Goal: Check status: Check status

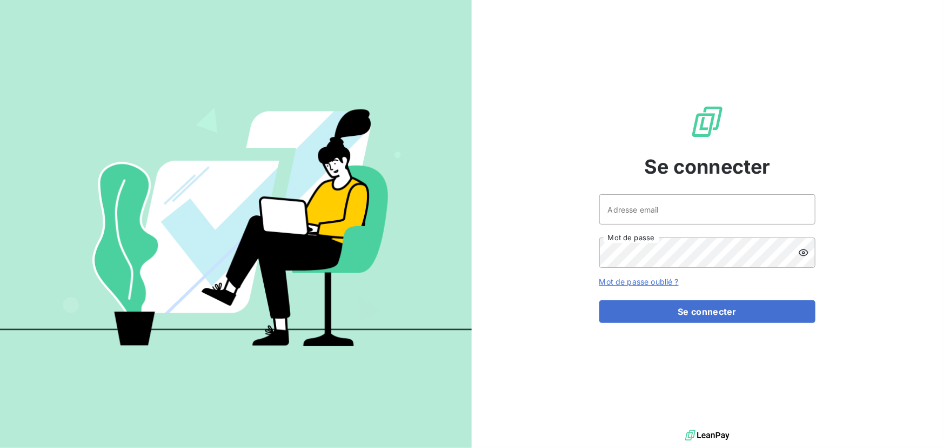
click at [0, 0] on div at bounding box center [0, 0] width 0 height 0
type input "[EMAIL_ADDRESS][DOMAIN_NAME]"
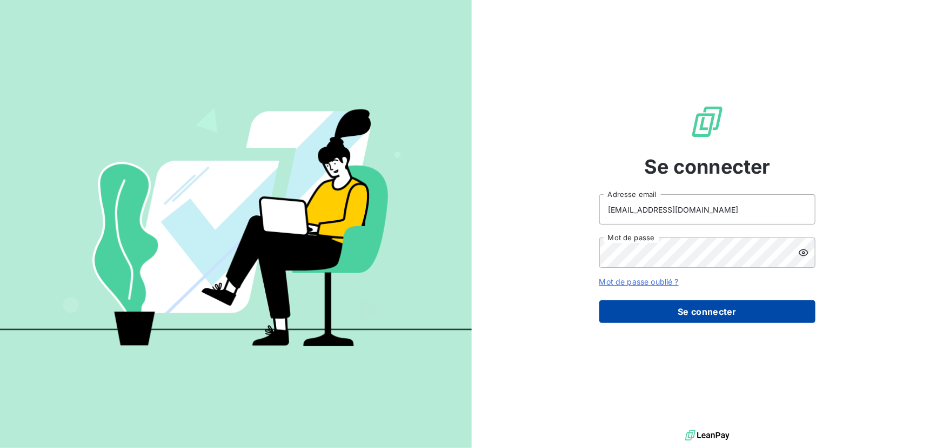
click at [708, 305] on button "Se connecter" at bounding box center [708, 311] width 216 height 23
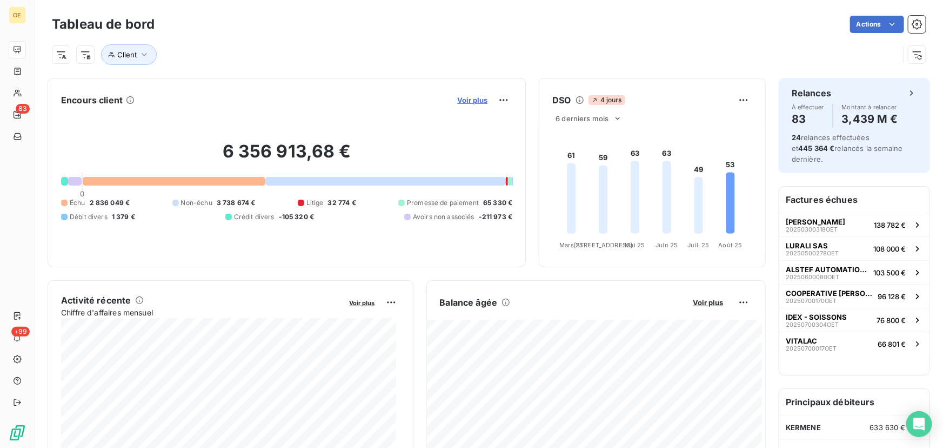
click at [471, 100] on span "Voir plus" at bounding box center [472, 100] width 30 height 9
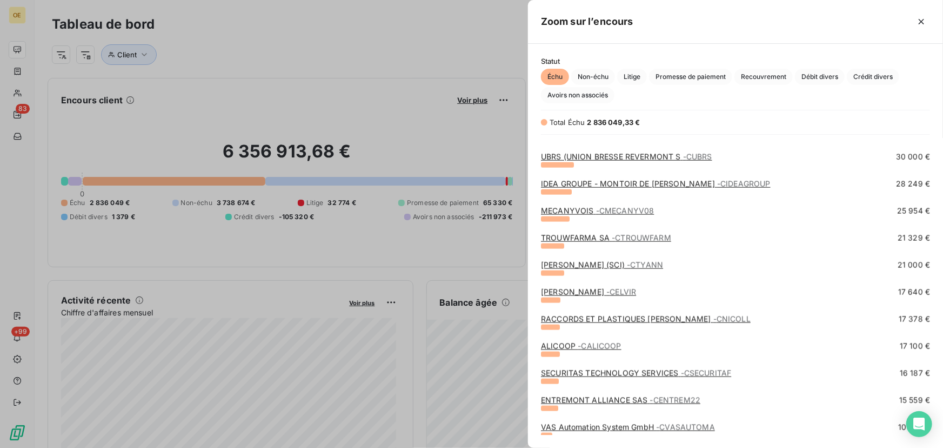
scroll to position [737, 0]
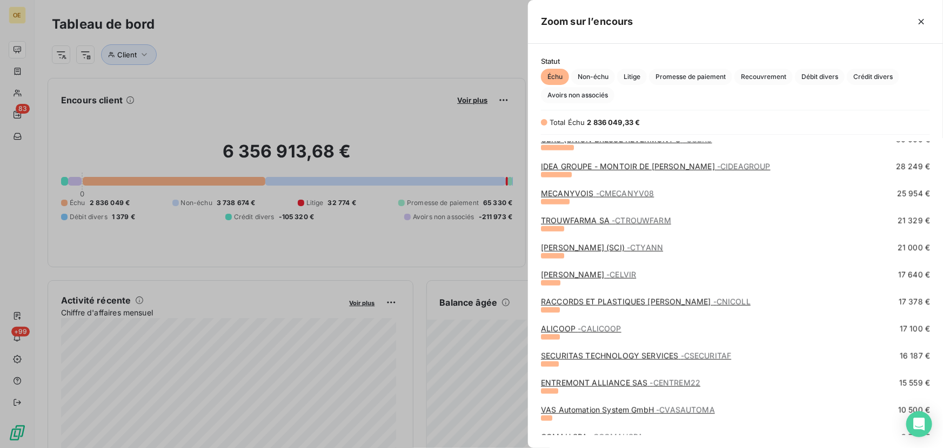
click at [560, 247] on link "[PERSON_NAME] (SCI) - CTYANN" at bounding box center [602, 247] width 122 height 9
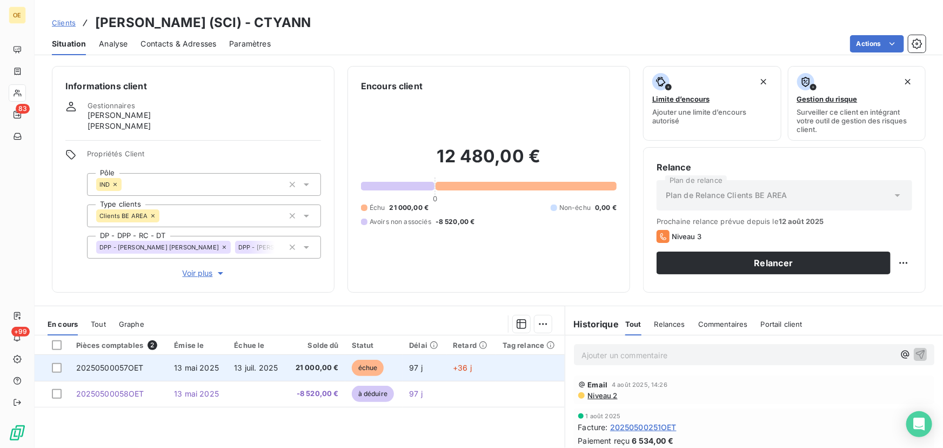
click at [304, 368] on span "21 000,00 €" at bounding box center [316, 367] width 45 height 11
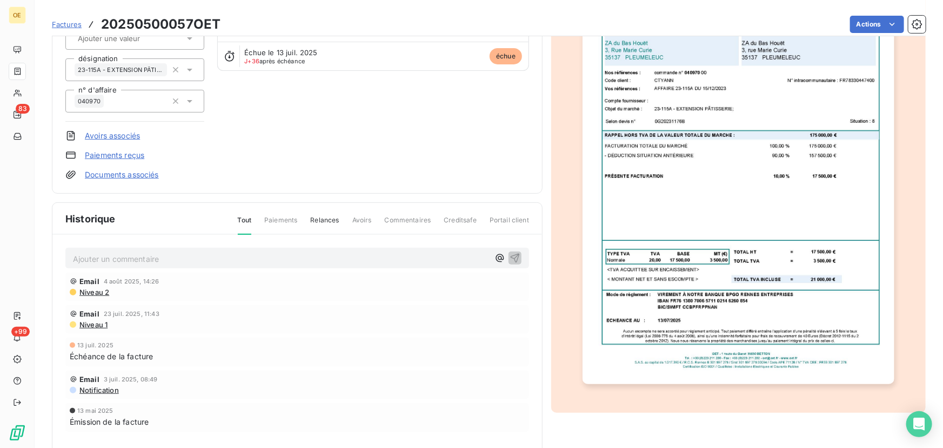
scroll to position [150, 0]
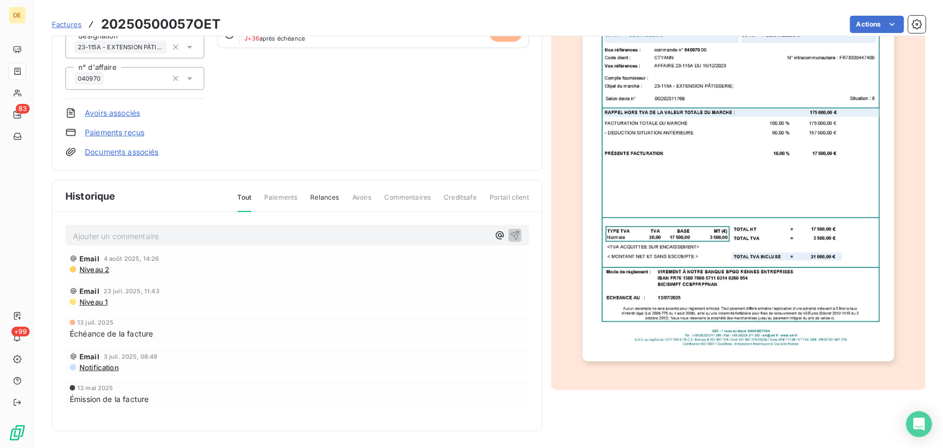
click at [85, 257] on span "Email" at bounding box center [89, 258] width 20 height 9
click at [86, 256] on span "Email" at bounding box center [89, 258] width 20 height 9
click at [316, 195] on span "Relances" at bounding box center [324, 201] width 29 height 18
click at [88, 268] on span "Niveau 2" at bounding box center [93, 269] width 31 height 9
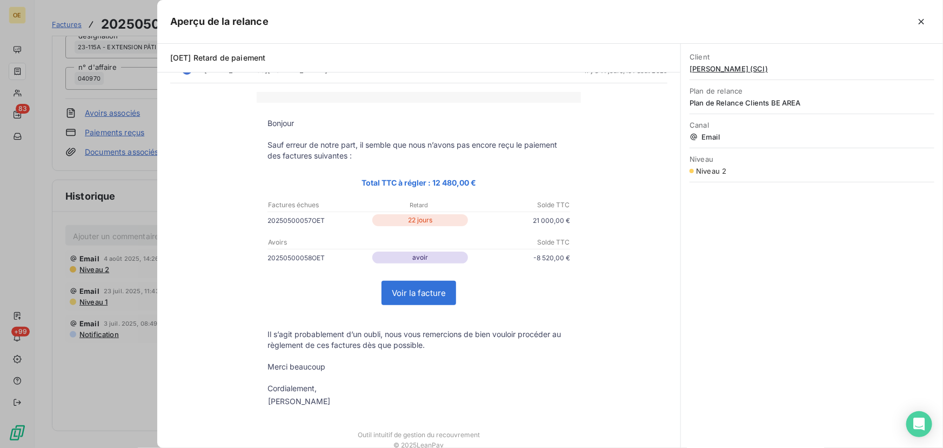
scroll to position [0, 0]
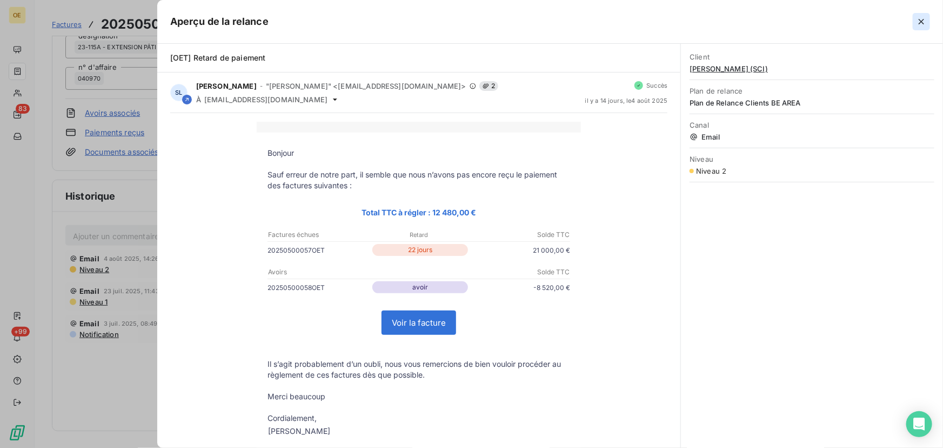
click at [922, 21] on icon "button" at bounding box center [921, 21] width 5 height 5
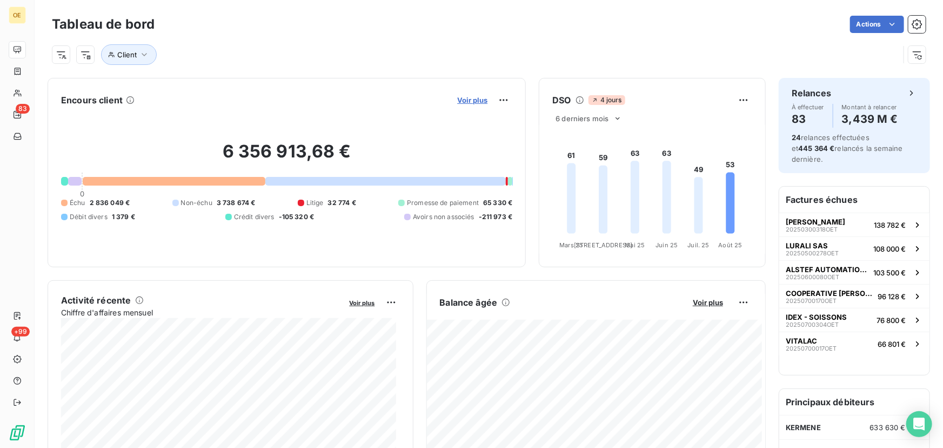
click at [471, 98] on span "Voir plus" at bounding box center [472, 100] width 30 height 9
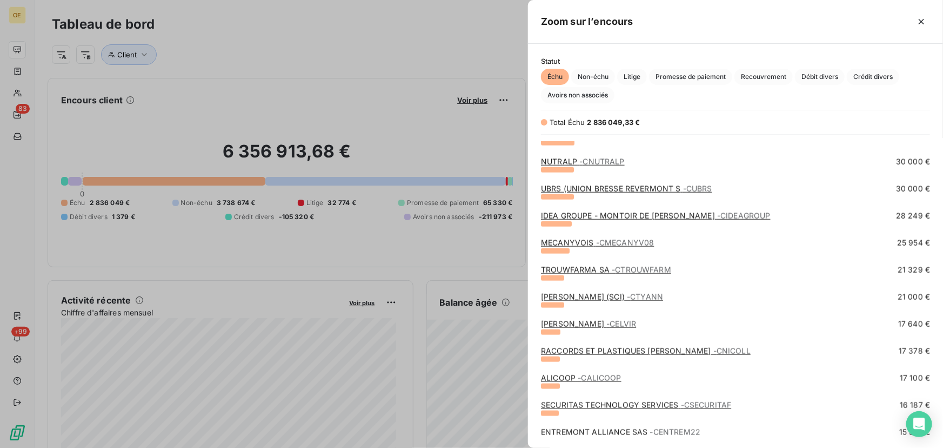
scroll to position [393, 0]
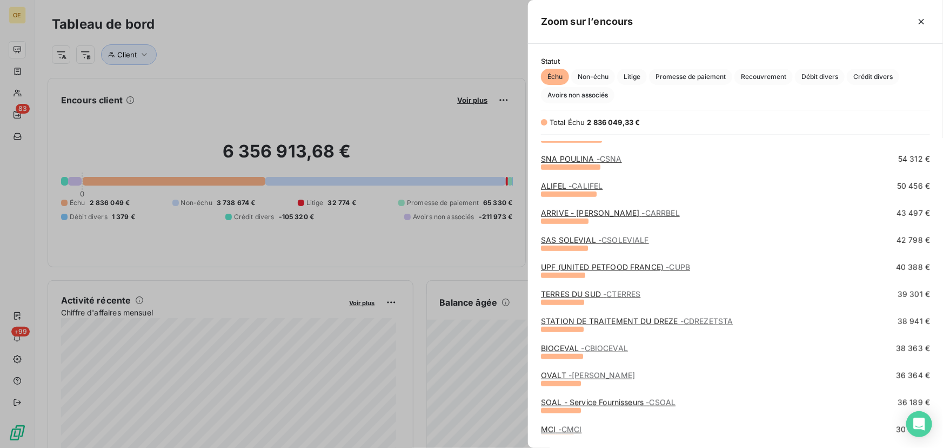
drag, startPoint x: 481, startPoint y: 92, endPoint x: 474, endPoint y: 107, distance: 16.0
click at [479, 106] on div at bounding box center [471, 224] width 943 height 448
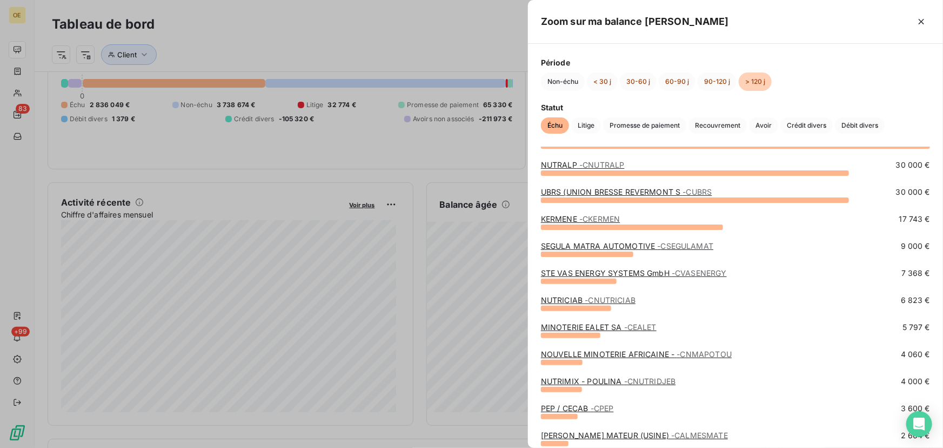
scroll to position [0, 0]
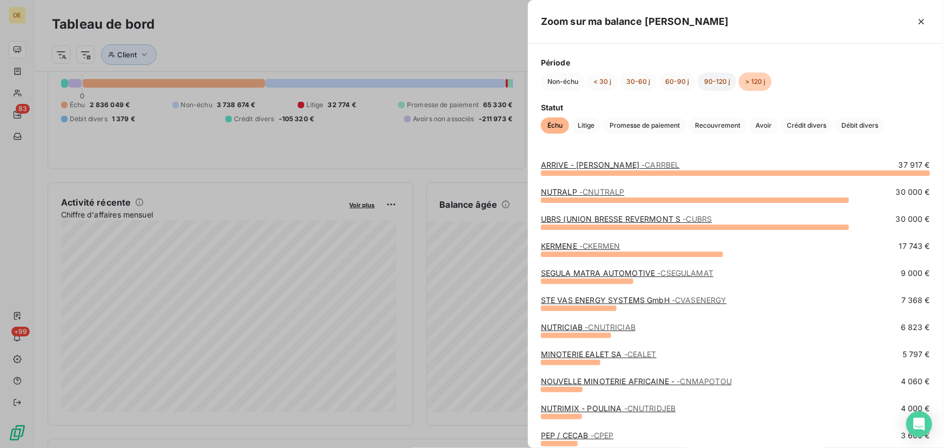
click at [717, 77] on button "90-120 j" at bounding box center [717, 81] width 39 height 18
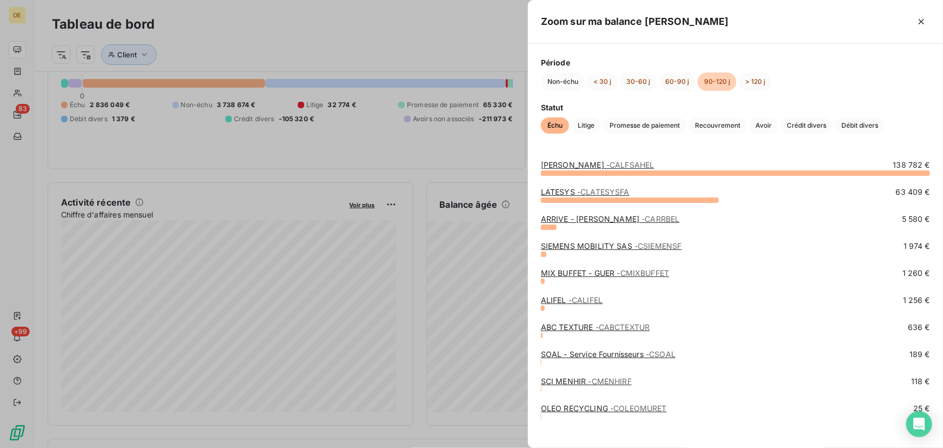
scroll to position [8, 0]
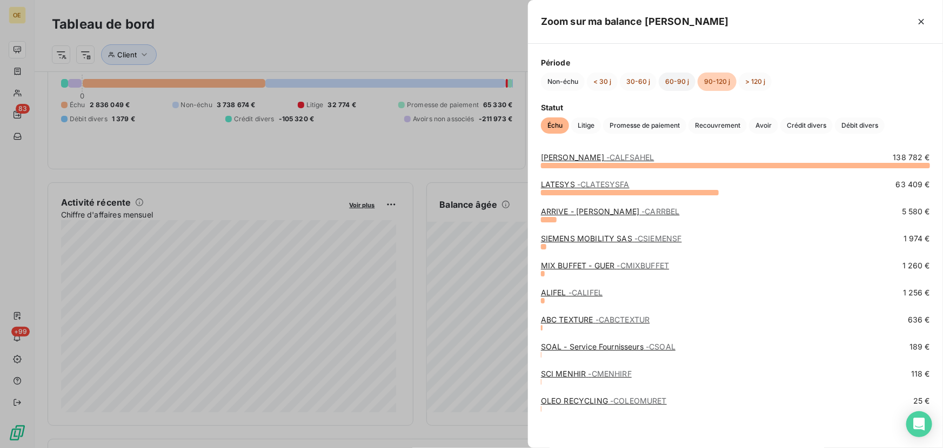
click at [675, 81] on button "60-90 j" at bounding box center [677, 81] width 37 height 18
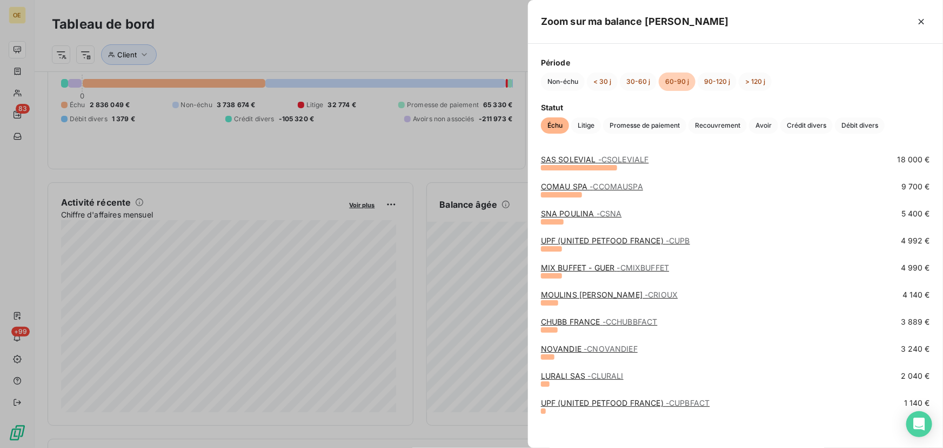
scroll to position [62, 0]
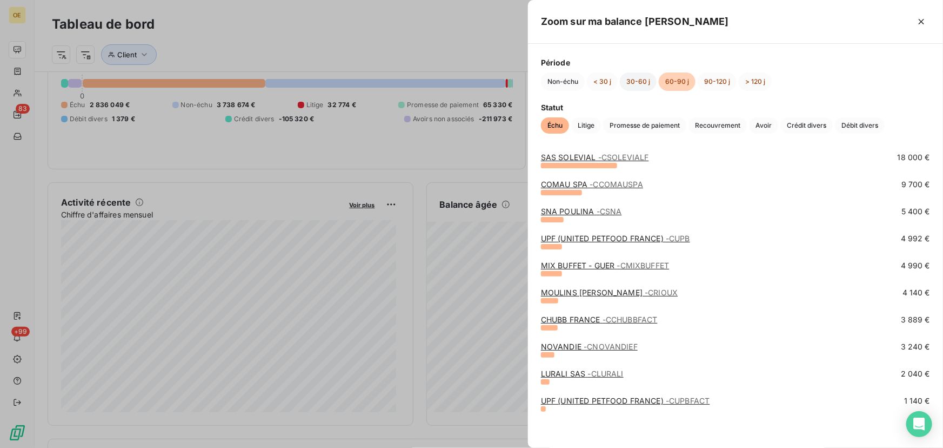
click at [635, 83] on button "30-60 j" at bounding box center [638, 81] width 37 height 18
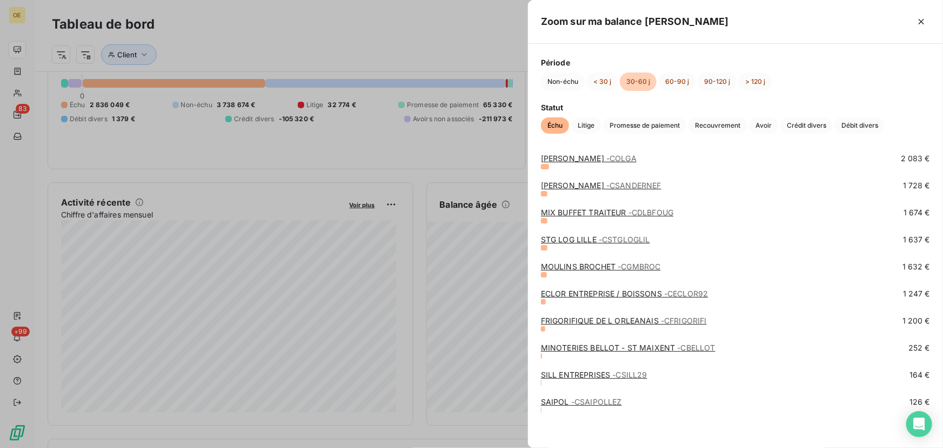
scroll to position [656, 0]
click at [924, 18] on icon "button" at bounding box center [921, 21] width 11 height 11
